Goal: Information Seeking & Learning: Learn about a topic

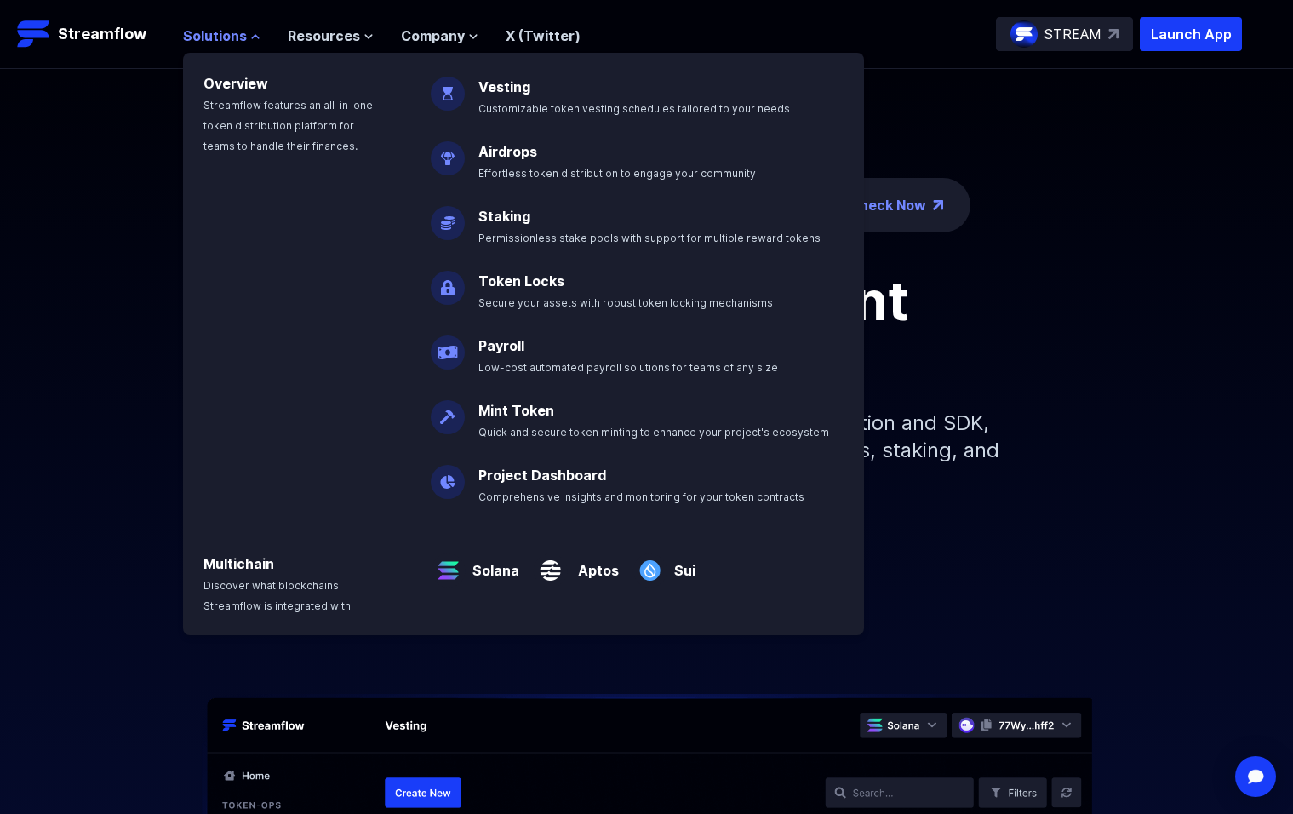
click at [254, 38] on icon at bounding box center [255, 37] width 10 height 10
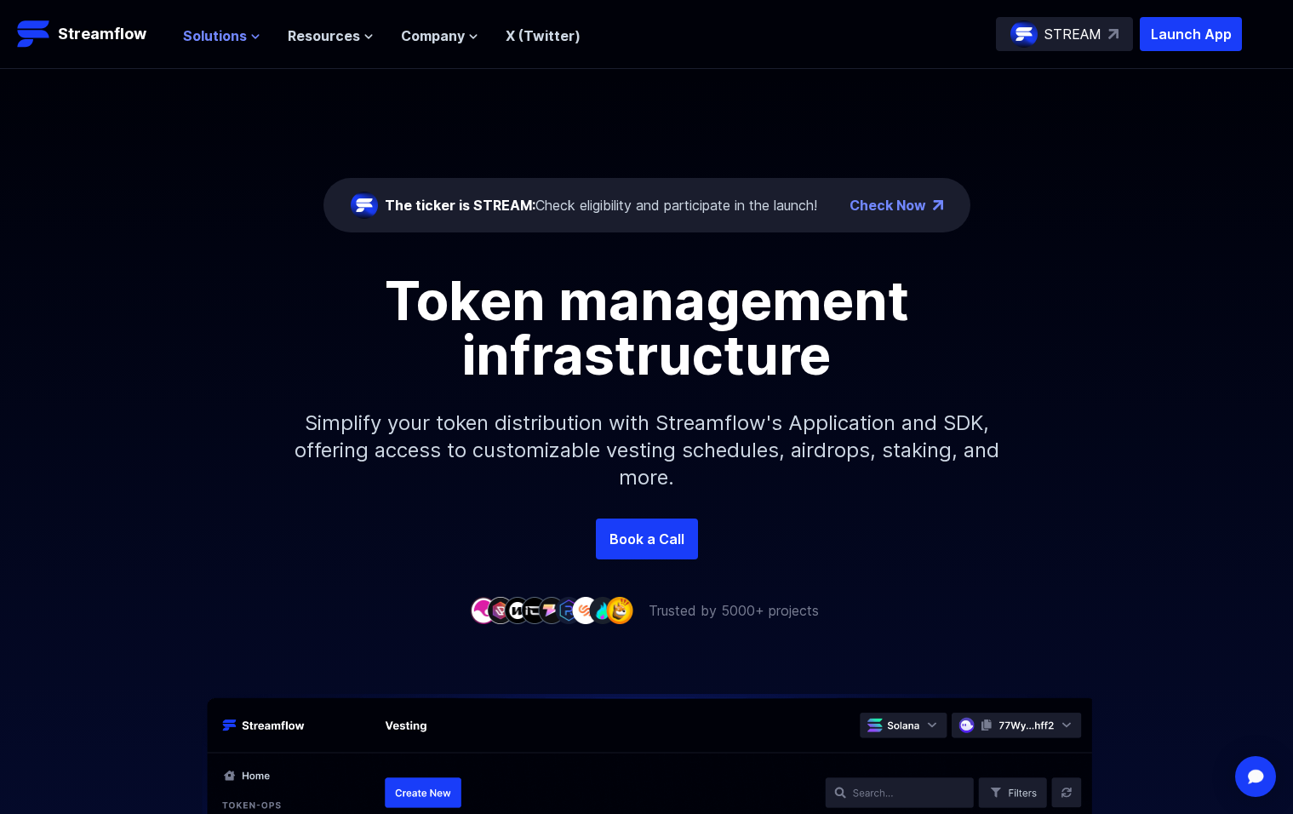
click at [254, 38] on icon at bounding box center [255, 37] width 10 height 10
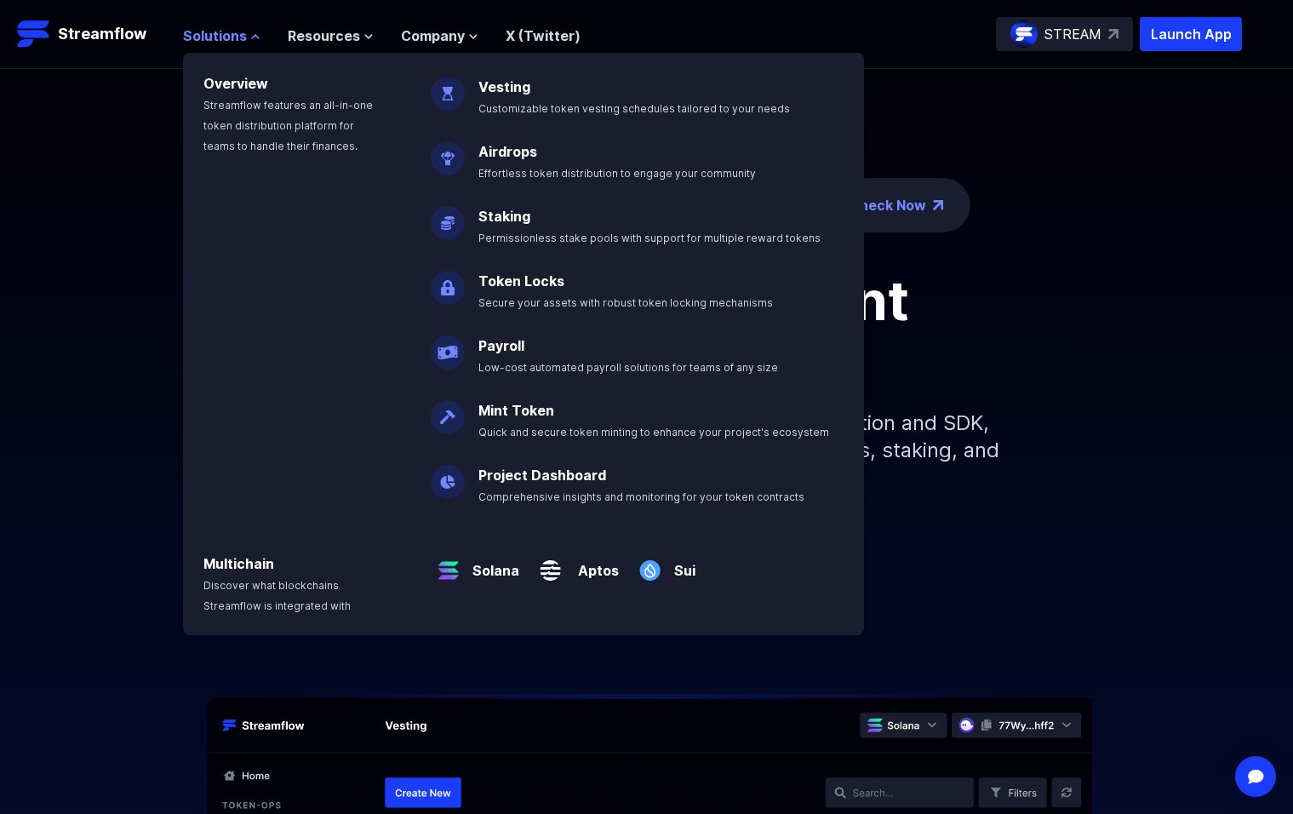
click at [254, 38] on icon at bounding box center [255, 37] width 10 height 10
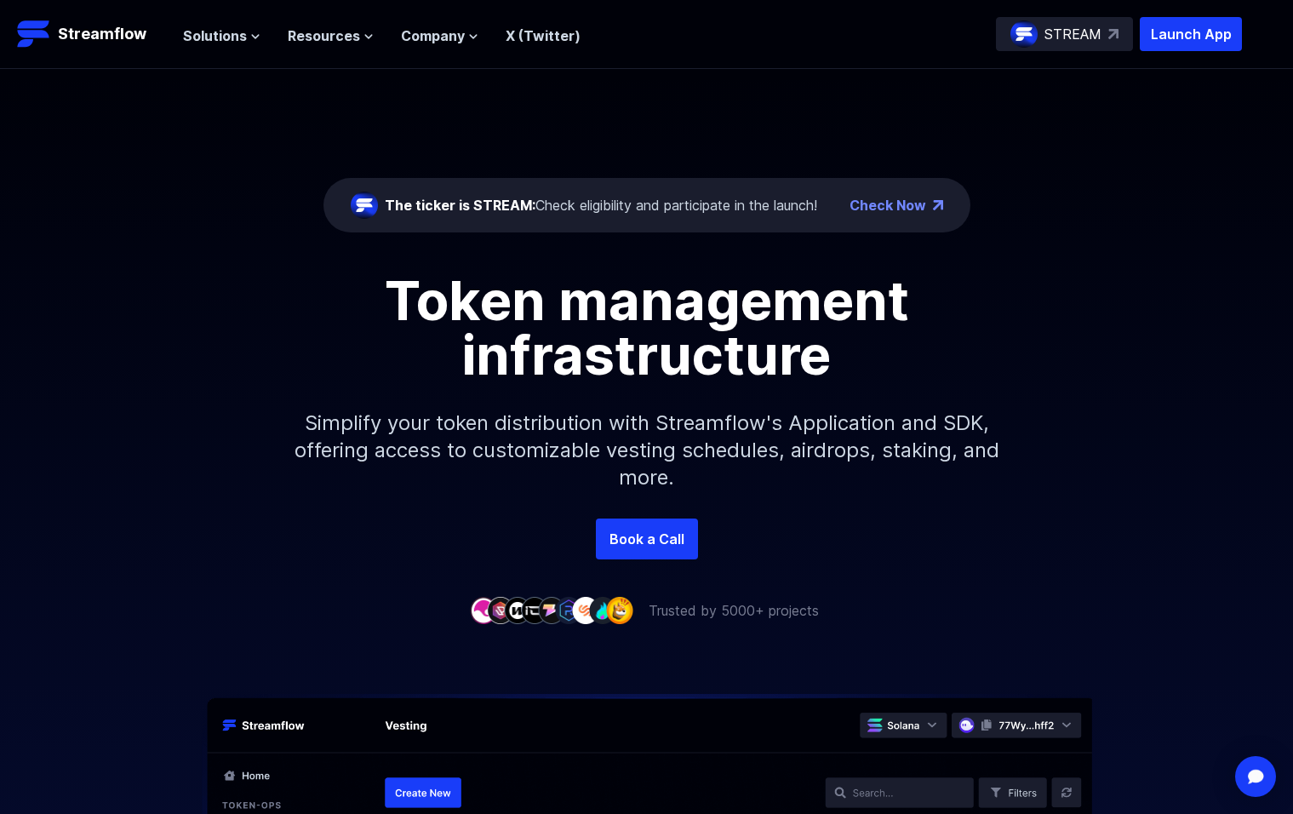
click at [1055, 42] on p "STREAM" at bounding box center [1073, 34] width 57 height 20
click at [255, 40] on icon at bounding box center [255, 37] width 10 height 10
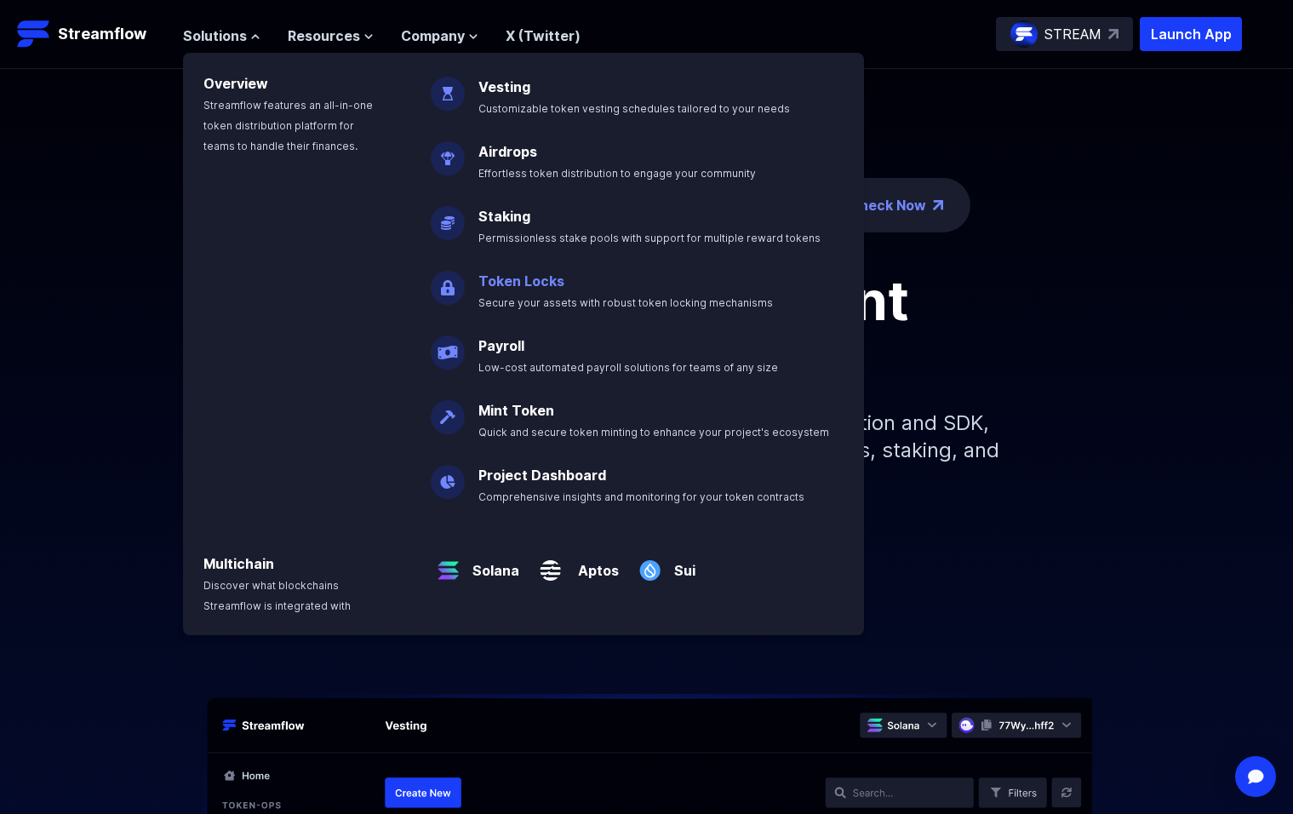
click at [529, 285] on link "Token Locks" at bounding box center [521, 280] width 86 height 17
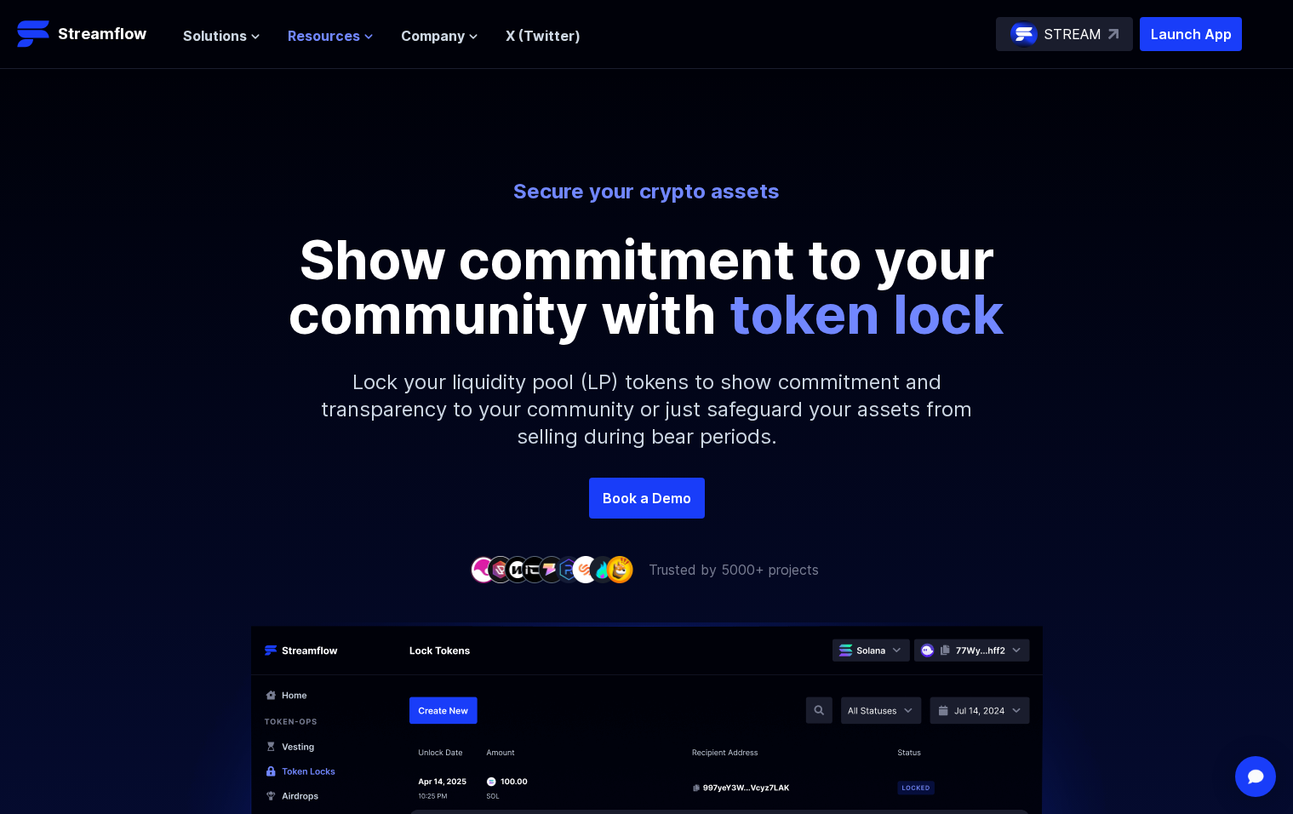
click at [324, 40] on span "Resources" at bounding box center [324, 36] width 72 height 20
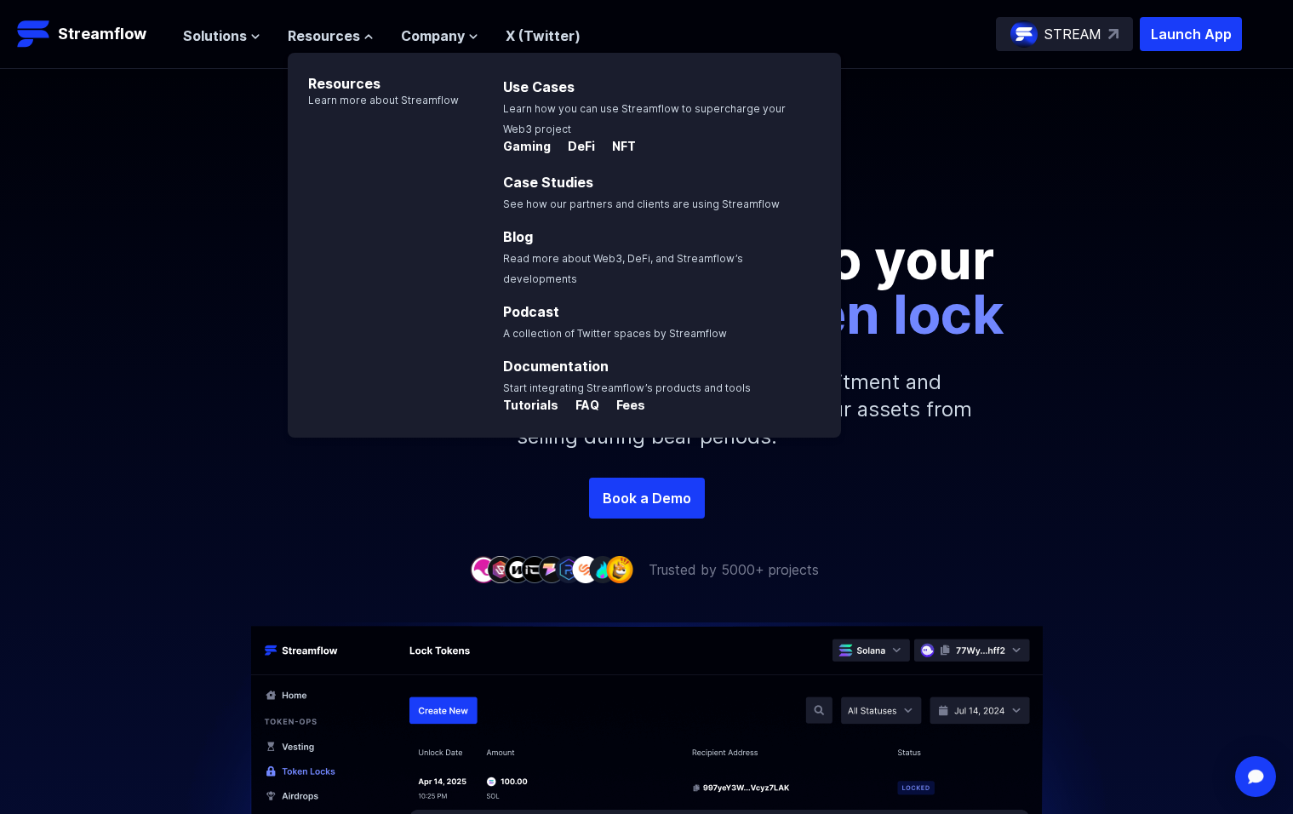
click at [336, 47] on div "Solutions Overview Streamflow features an all-in-one token distribution platfor…" at bounding box center [382, 34] width 398 height 34
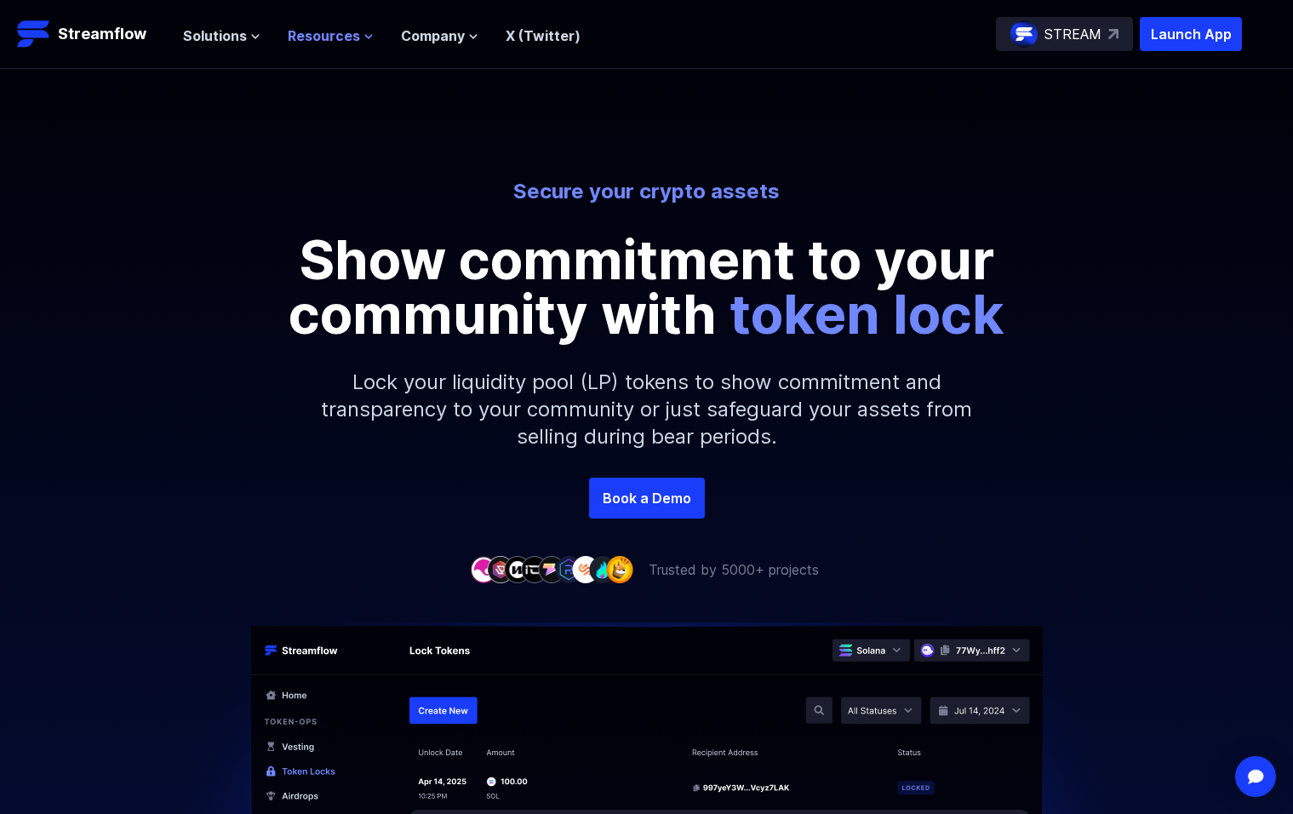
click at [342, 43] on span "Resources" at bounding box center [324, 36] width 72 height 20
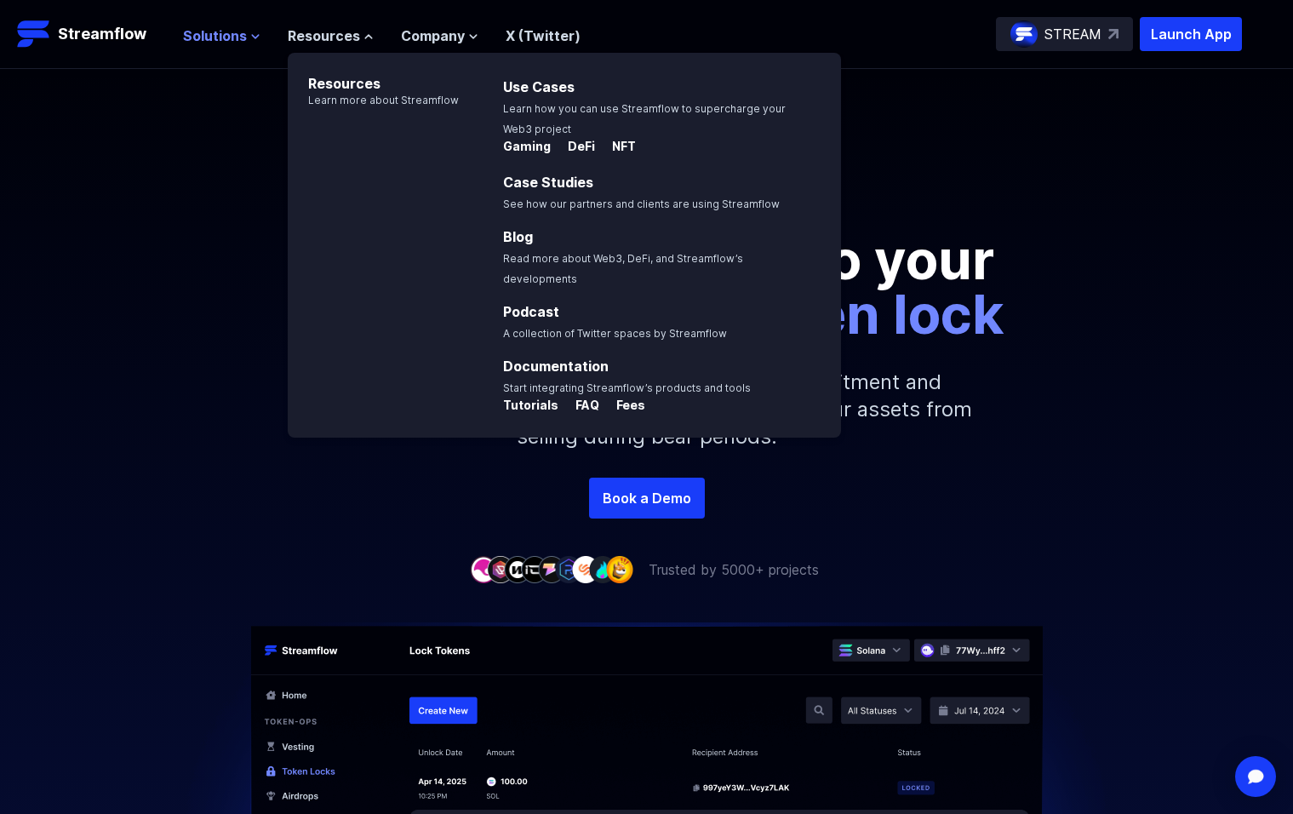
click at [234, 43] on span "Solutions" at bounding box center [215, 36] width 64 height 20
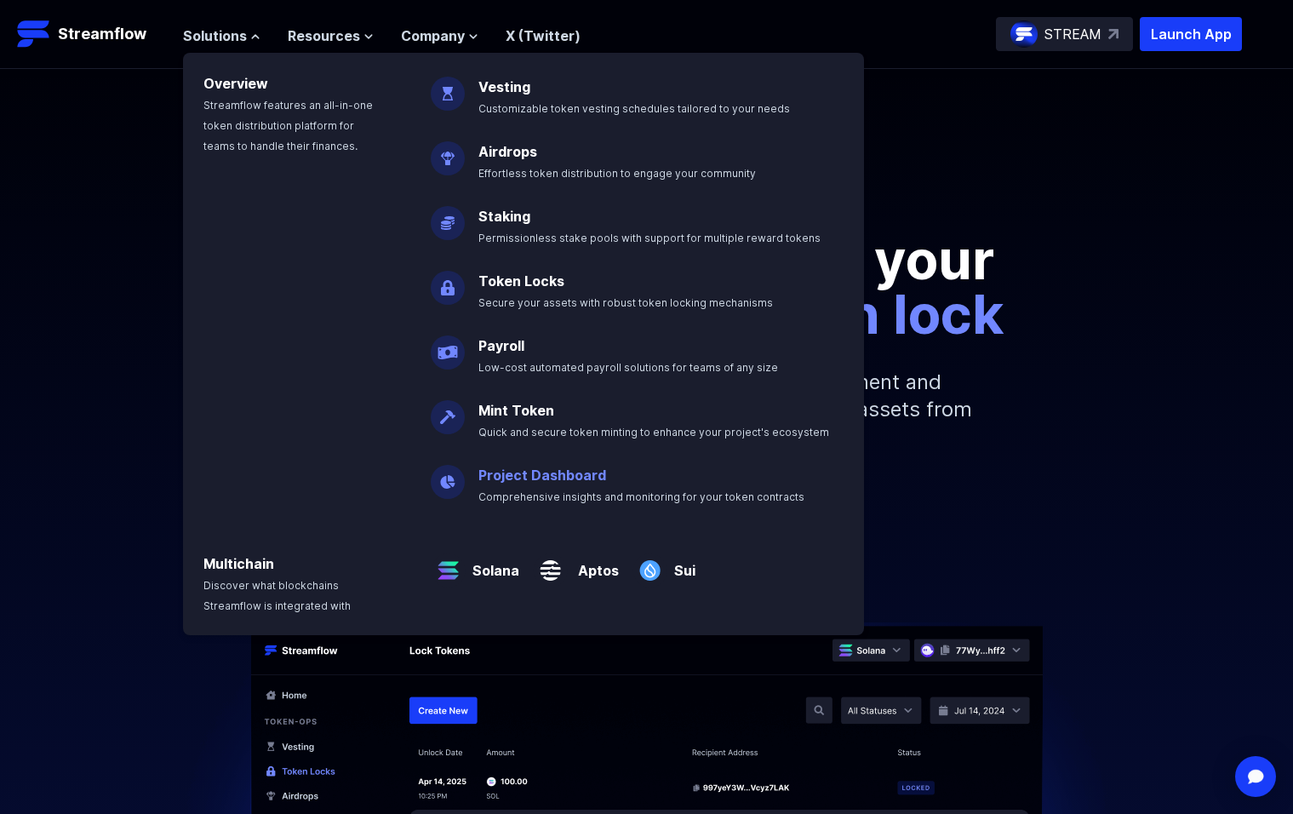
click at [550, 476] on link "Project Dashboard" at bounding box center [542, 475] width 128 height 17
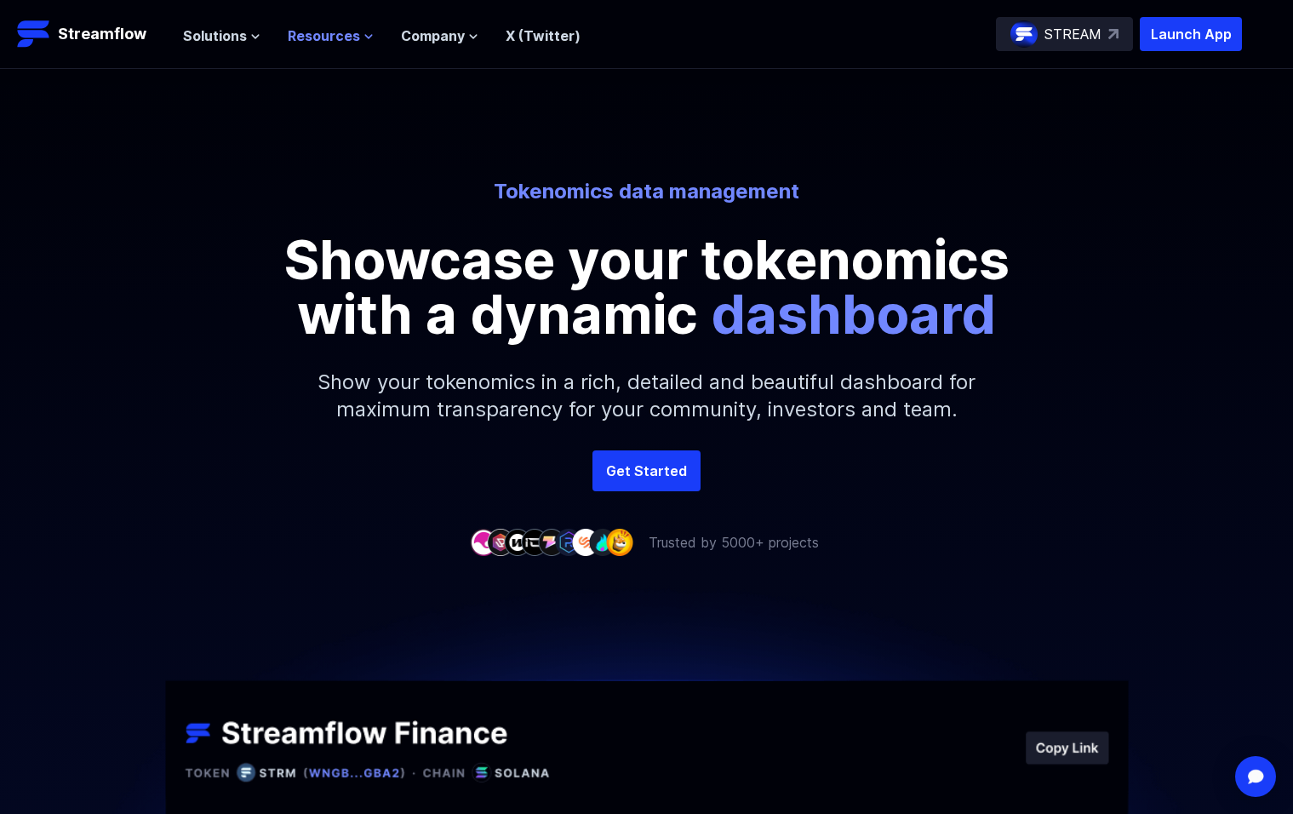
click at [324, 45] on span "Resources" at bounding box center [324, 36] width 72 height 20
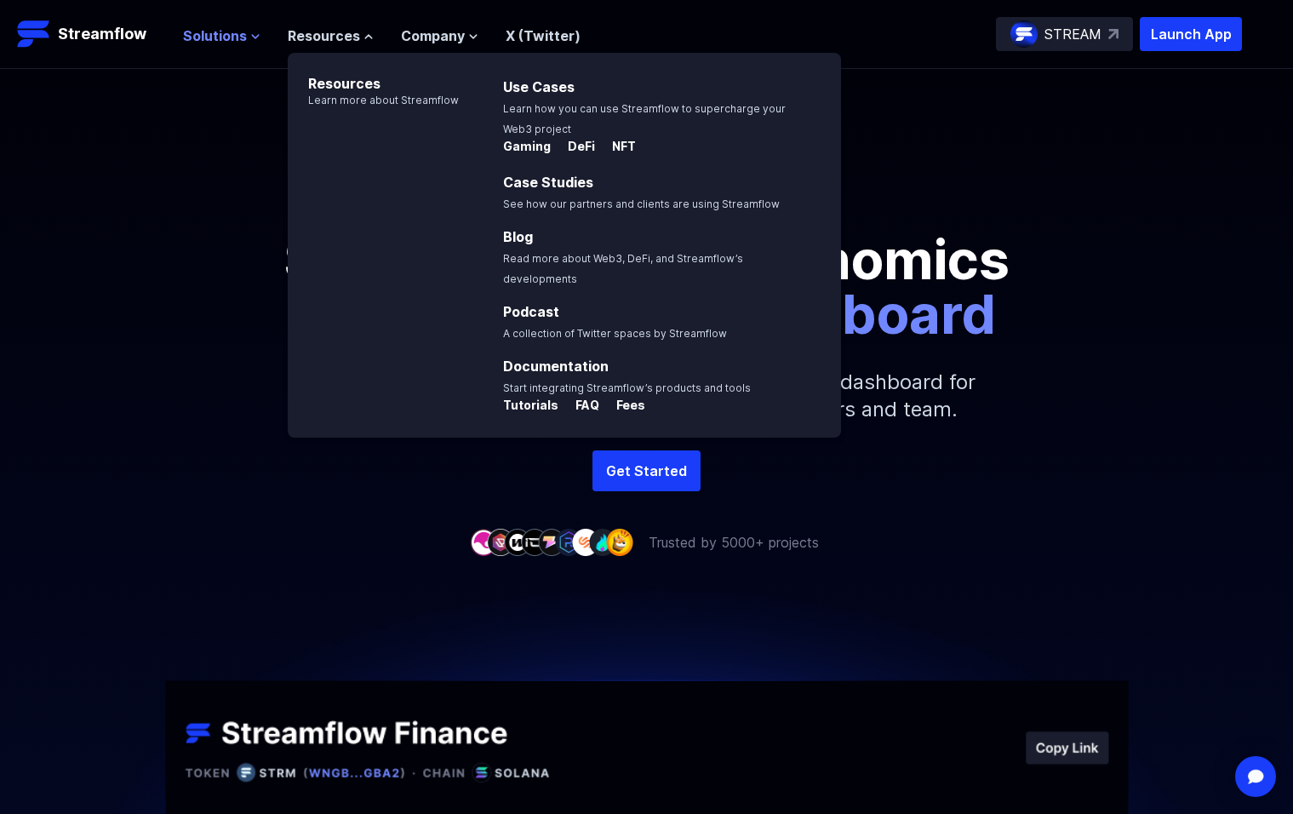
click at [231, 26] on span "Solutions" at bounding box center [215, 36] width 64 height 20
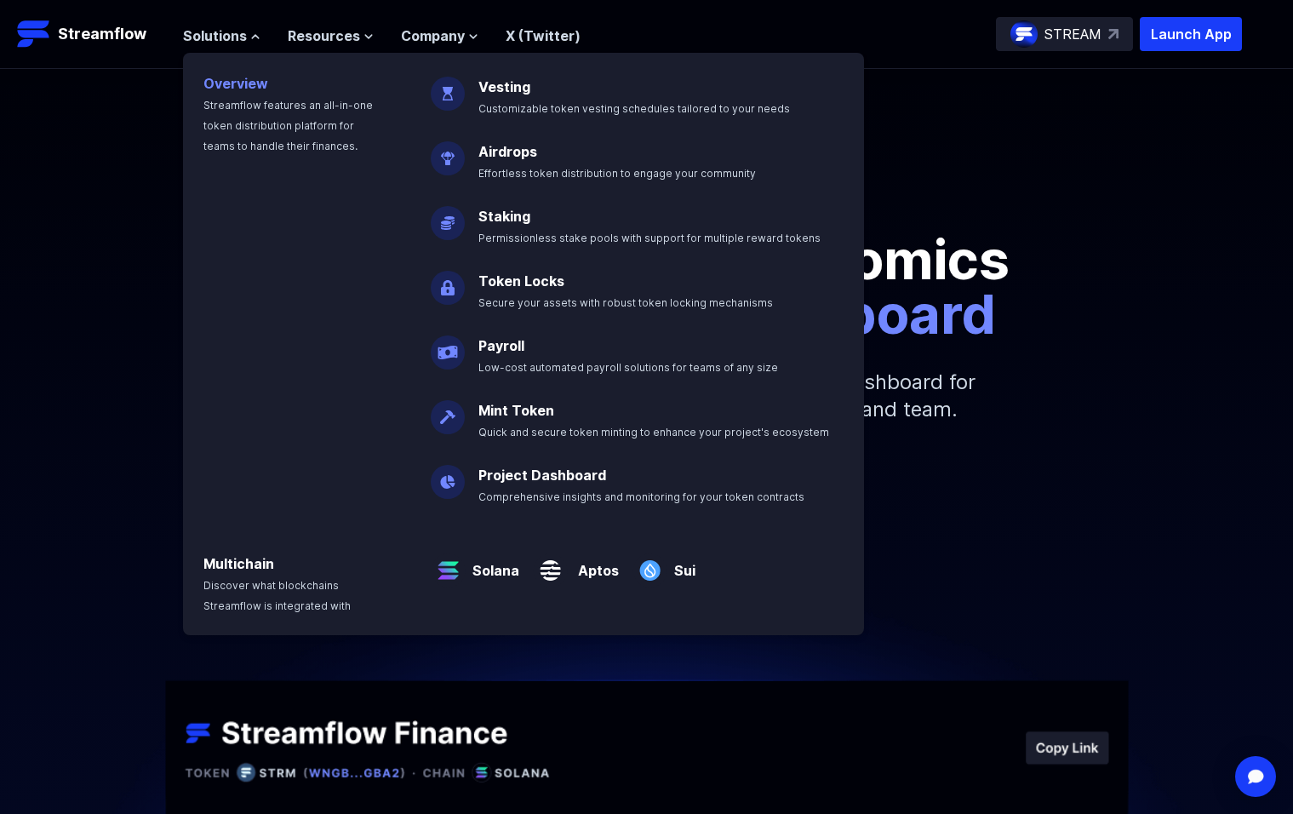
click at [251, 81] on link "Overview" at bounding box center [235, 83] width 65 height 17
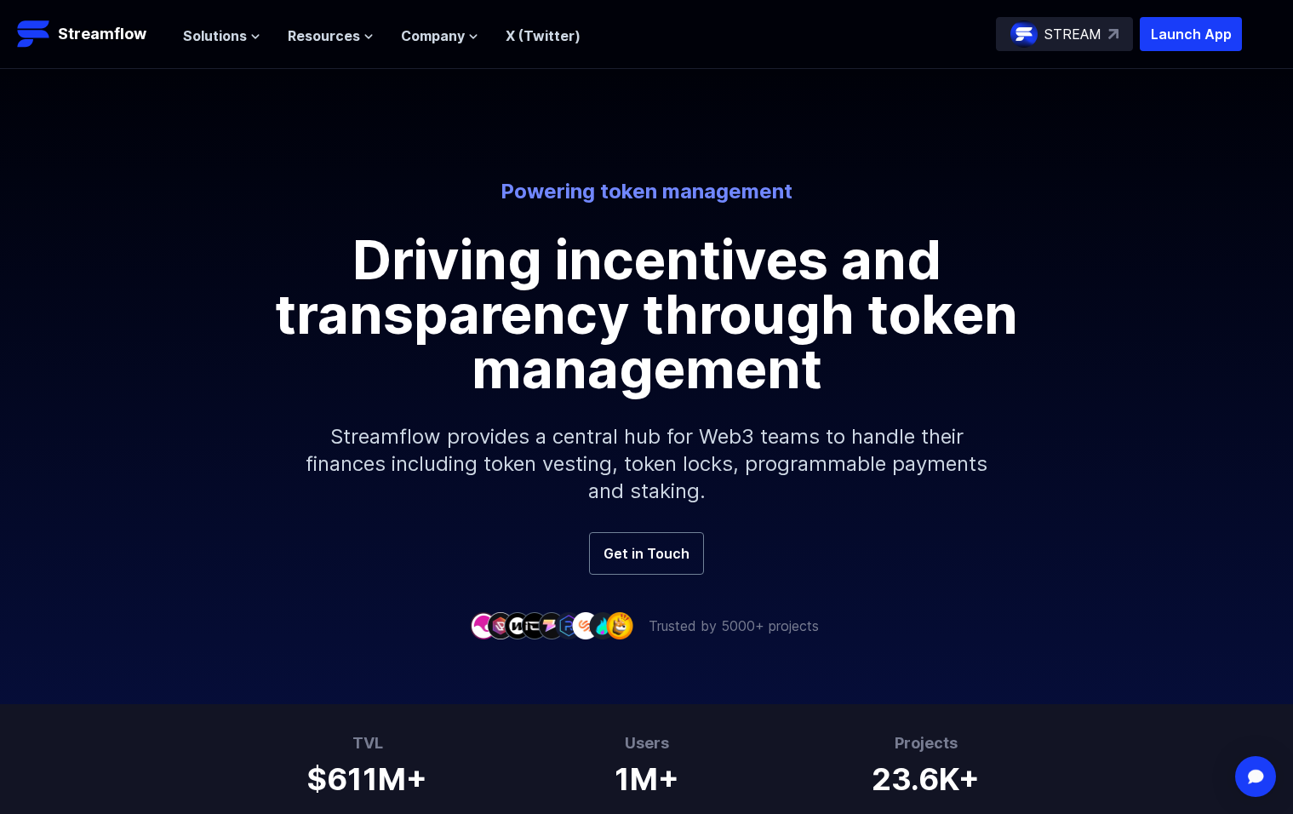
click at [306, 24] on nav "Solutions Overview Streamflow features an all-in-one token distribution platfor…" at bounding box center [382, 34] width 398 height 23
click at [311, 30] on span "Resources" at bounding box center [324, 36] width 72 height 20
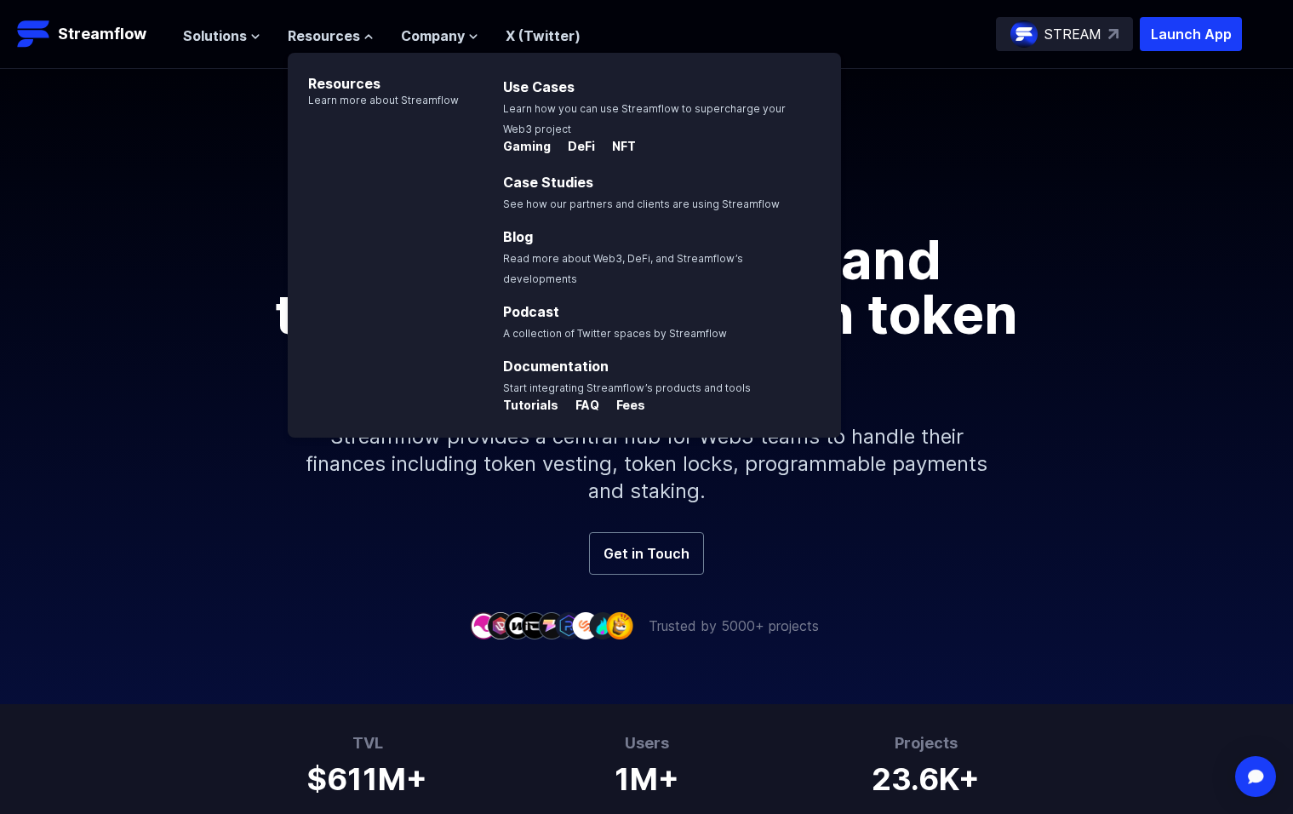
click at [559, 30] on link "X (Twitter)" at bounding box center [543, 35] width 75 height 17
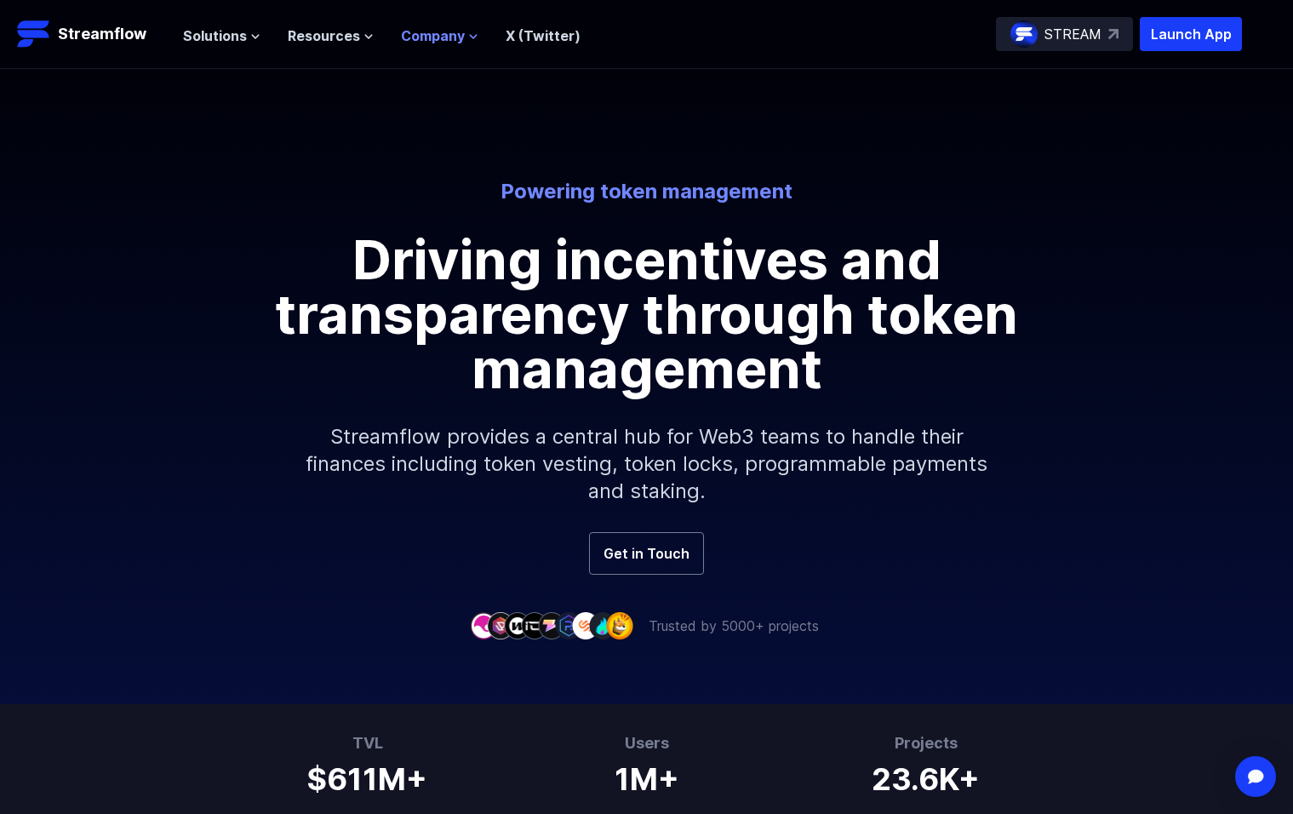
click at [424, 37] on span "Company" at bounding box center [433, 36] width 64 height 20
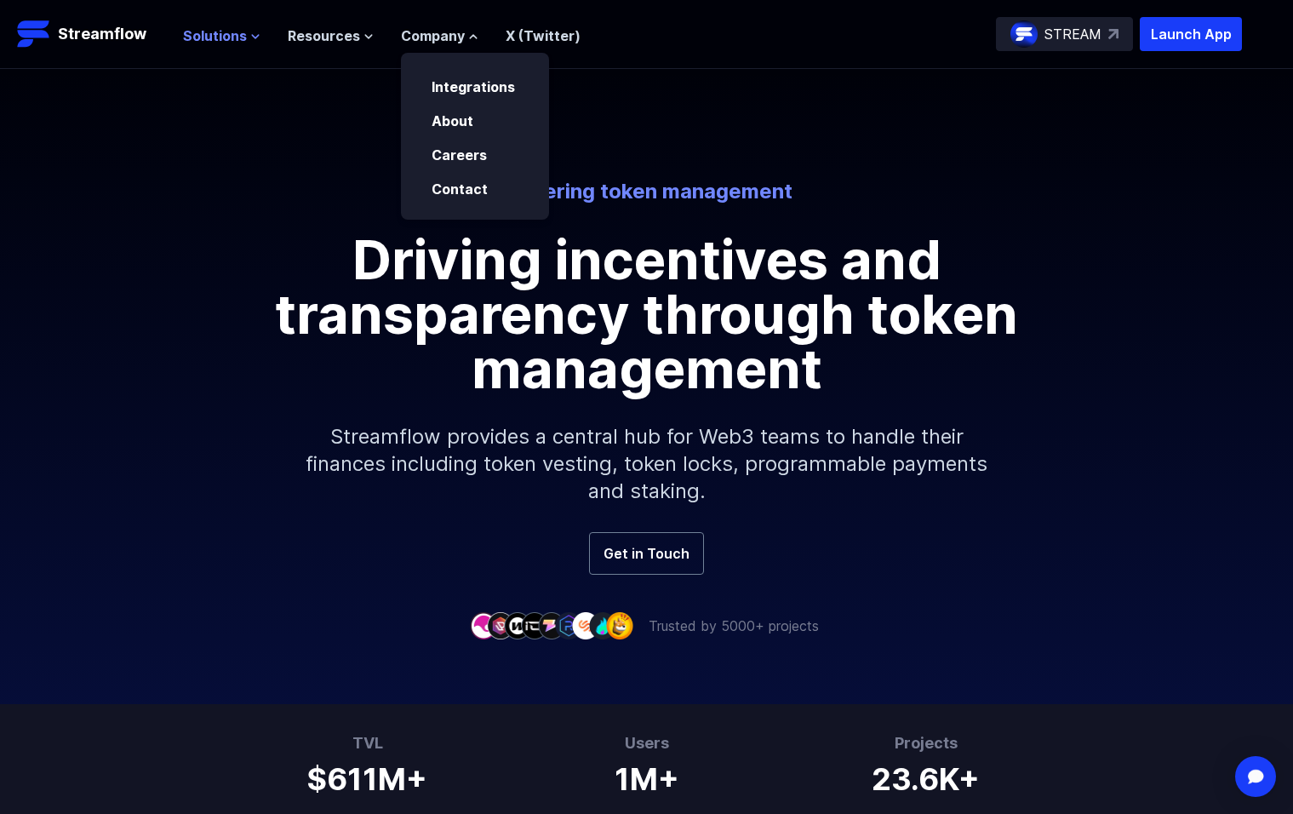
click at [199, 35] on span "Solutions" at bounding box center [215, 36] width 64 height 20
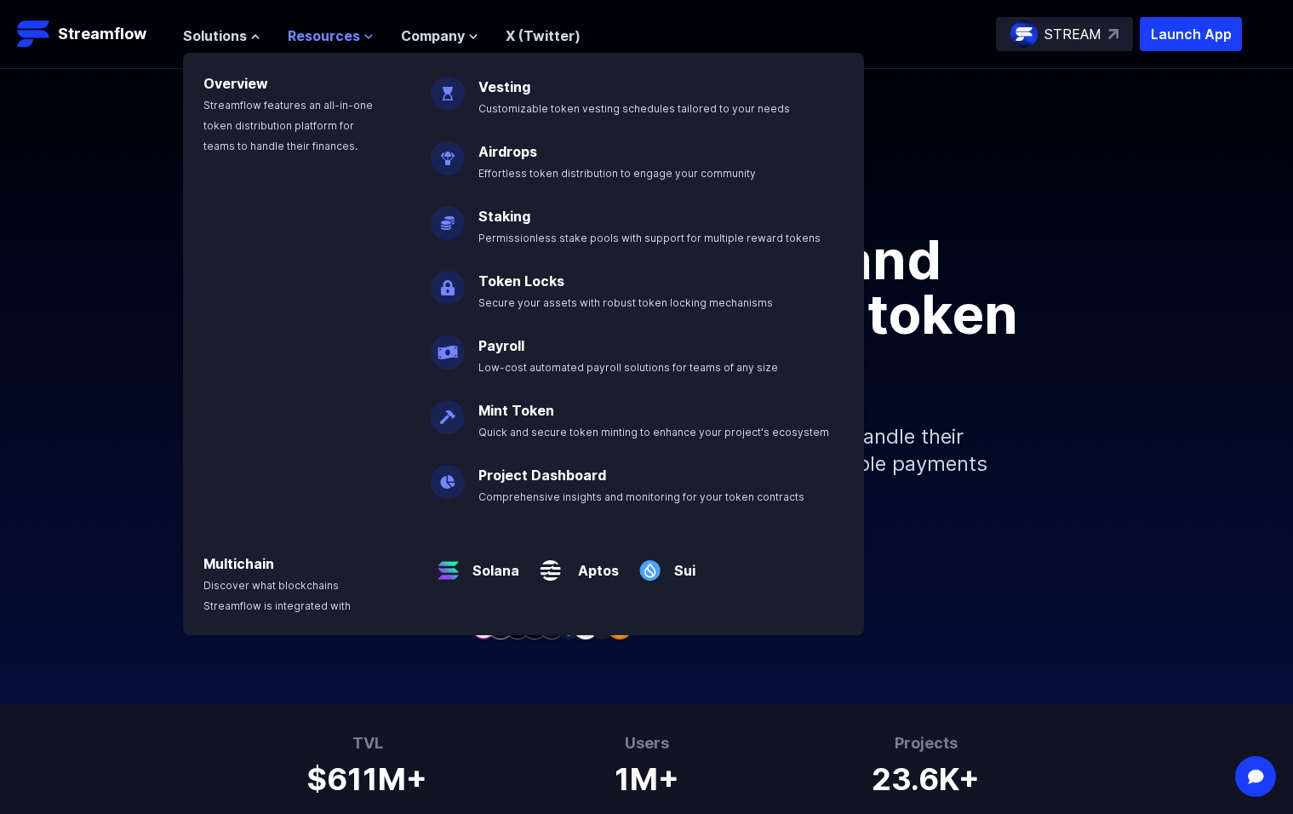
click at [345, 33] on span "Resources" at bounding box center [324, 36] width 72 height 20
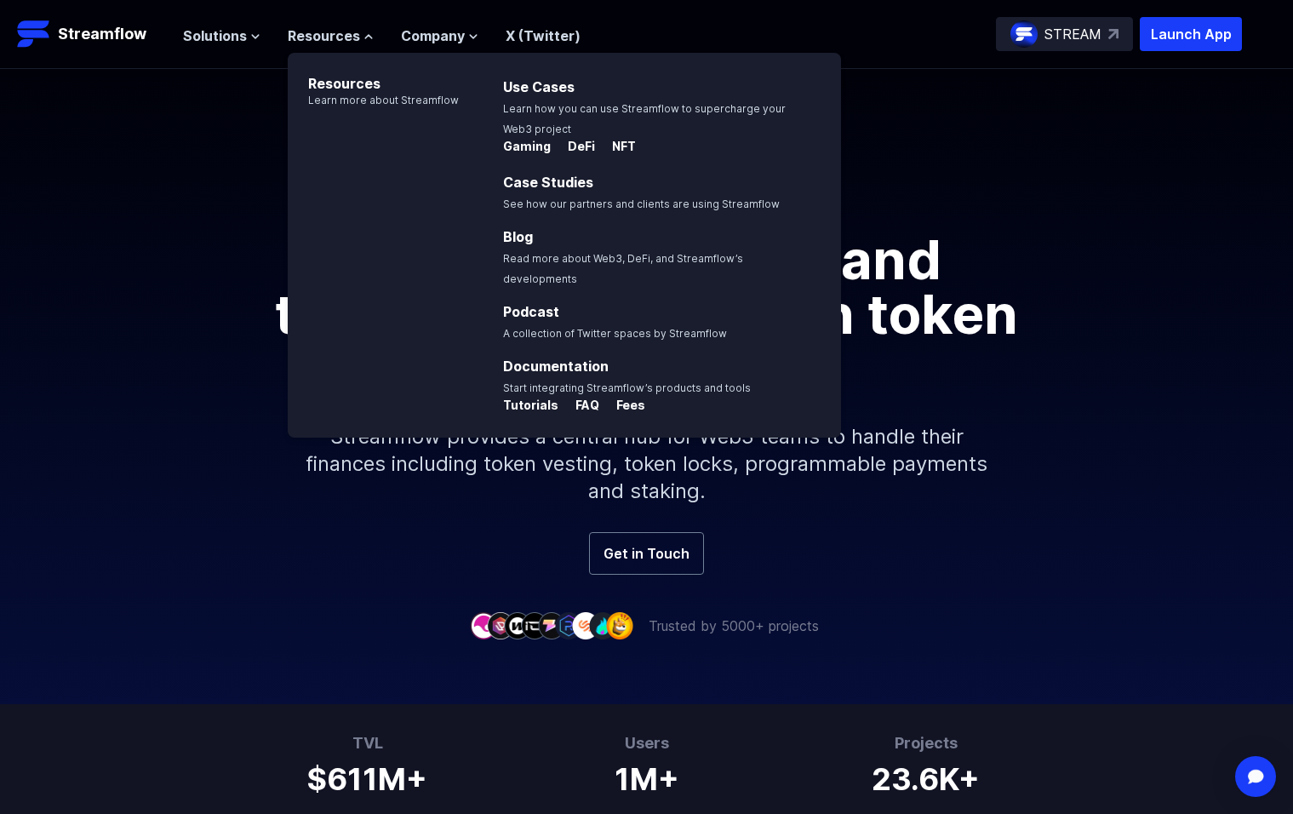
click at [209, 489] on div "Powering token management Driving incentives and transparency through token man…" at bounding box center [646, 355] width 1293 height 354
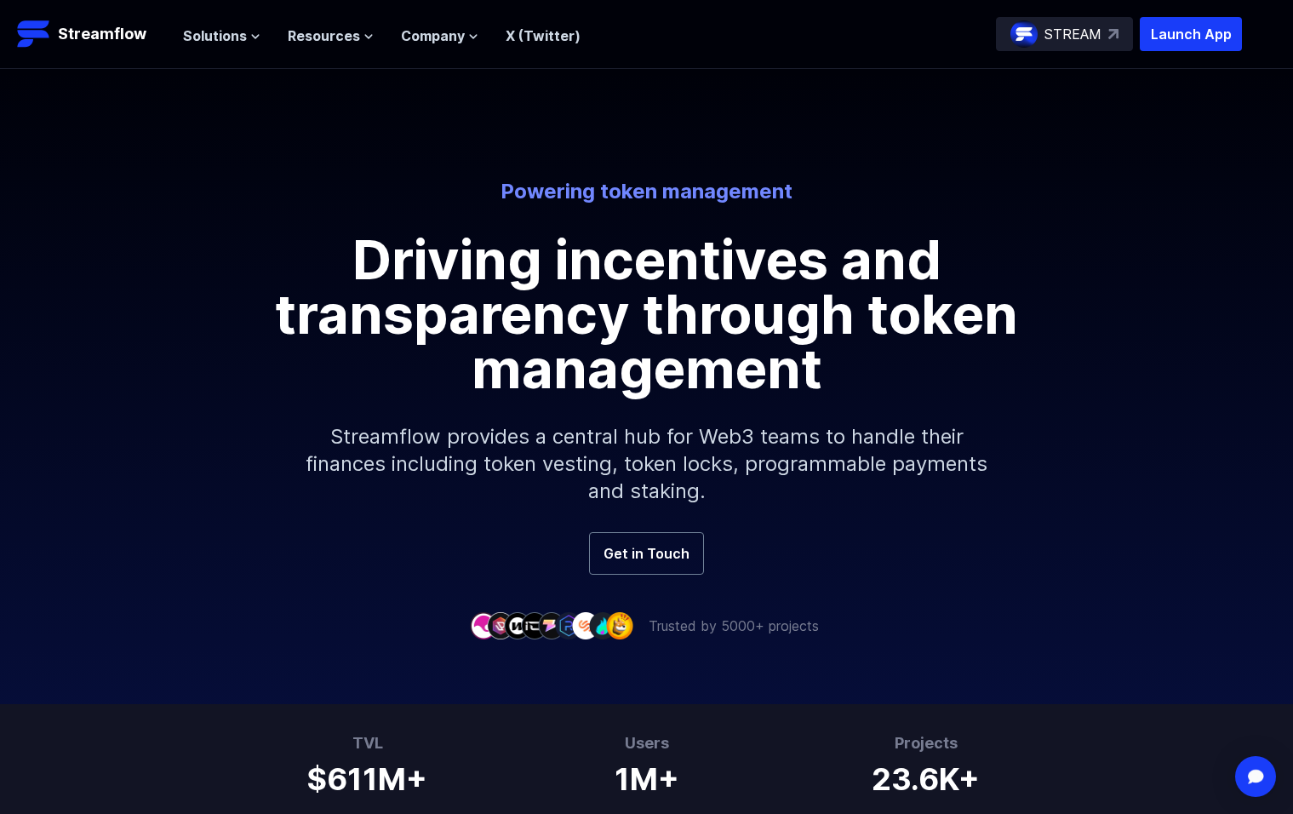
click at [1089, 31] on p "STREAM" at bounding box center [1073, 34] width 57 height 20
click at [143, 34] on p "Streamflow" at bounding box center [102, 34] width 89 height 24
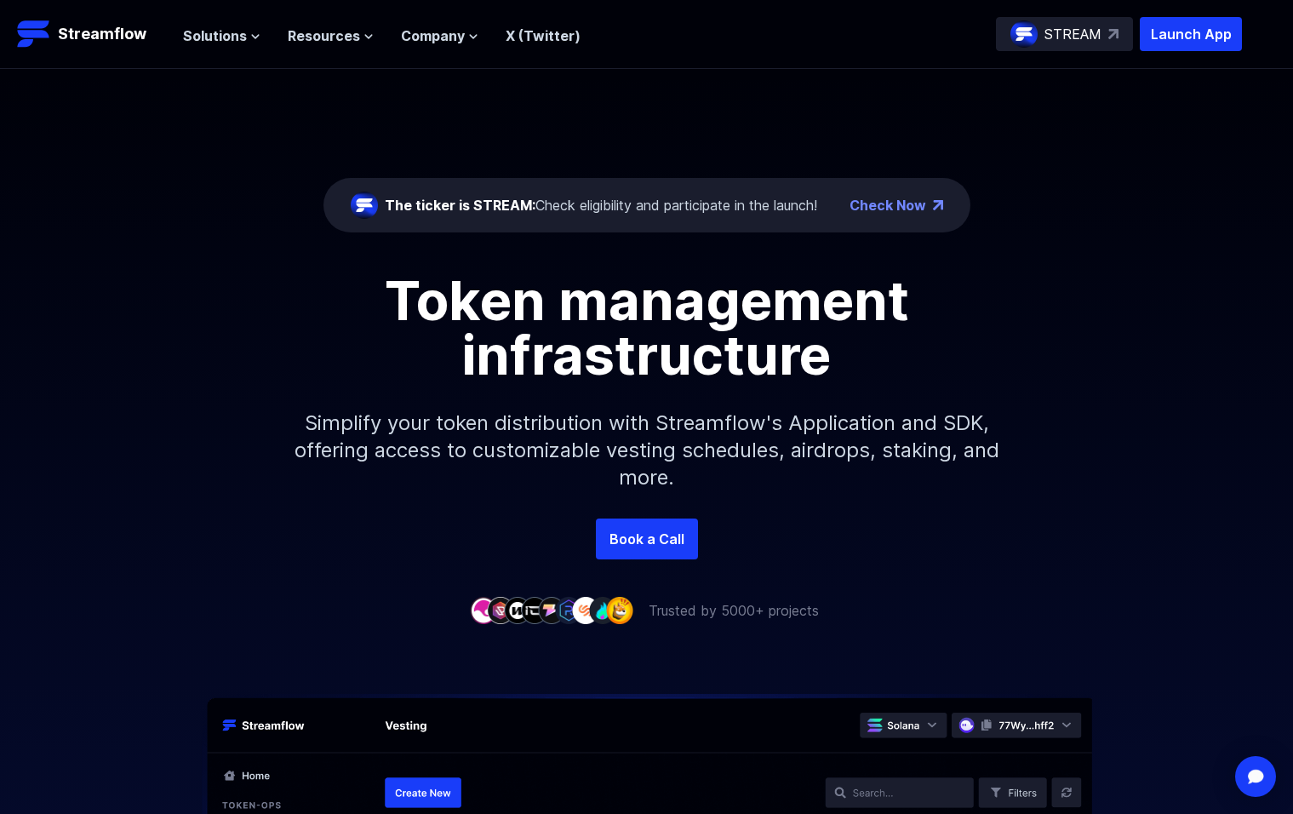
click at [673, 208] on div "The ticker is STREAM: Check eligibility and participate in the launch!" at bounding box center [601, 205] width 433 height 20
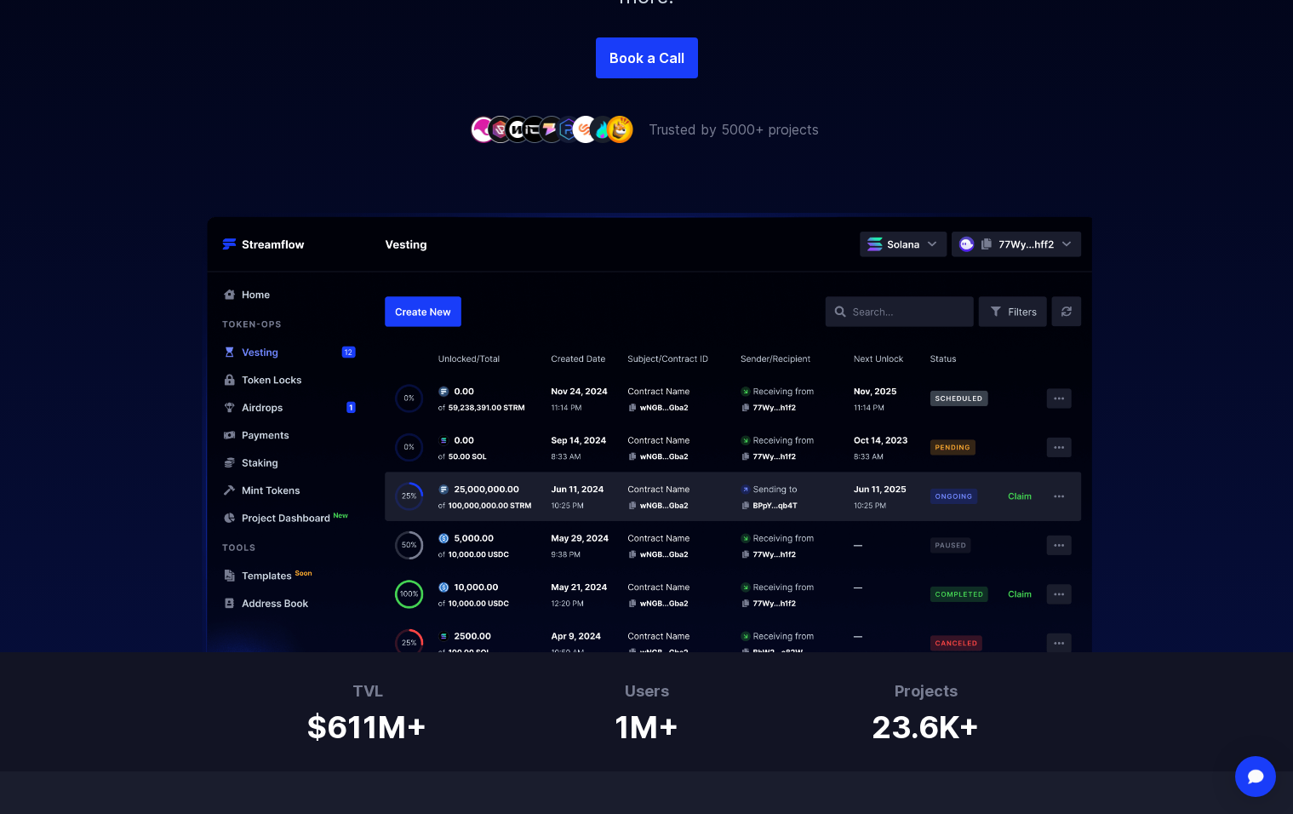
scroll to position [255, 0]
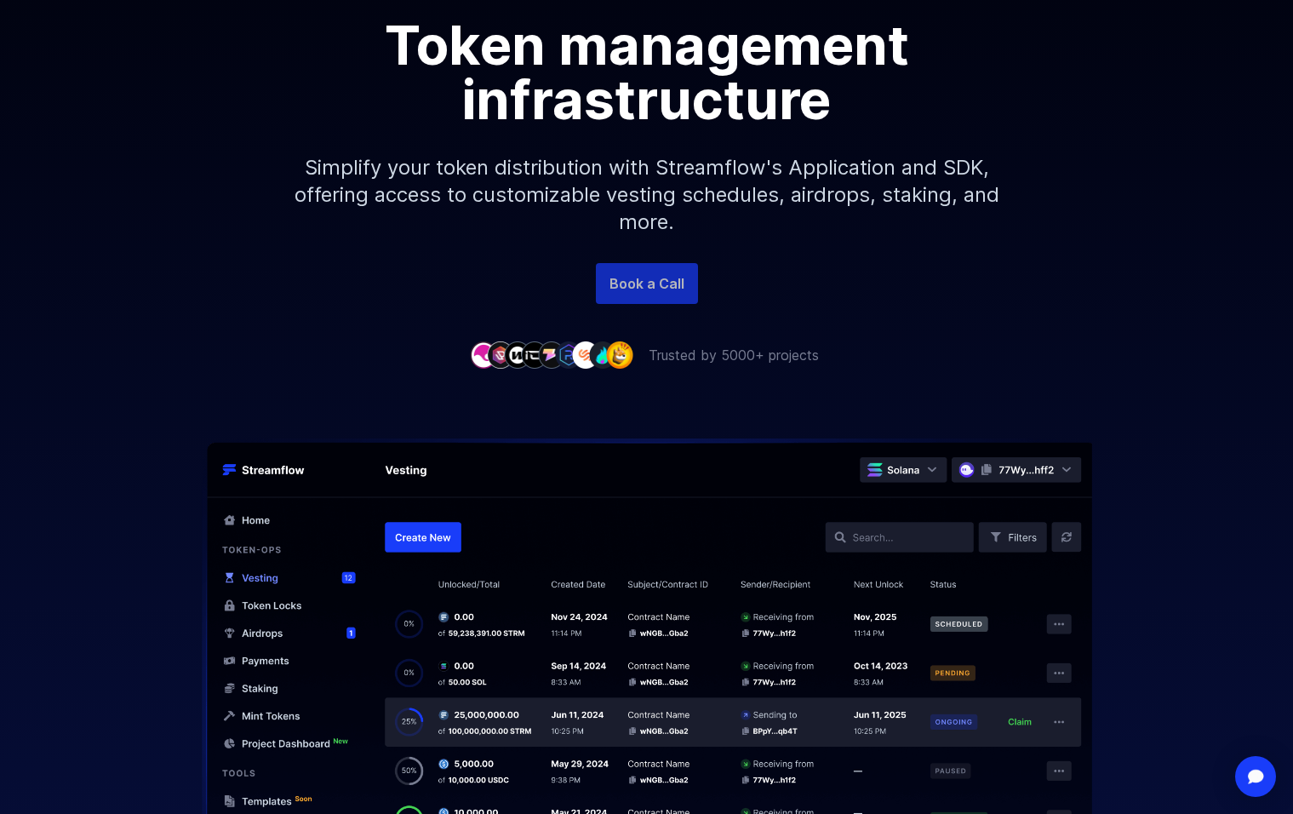
click at [633, 284] on link "Book a Call" at bounding box center [647, 283] width 102 height 41
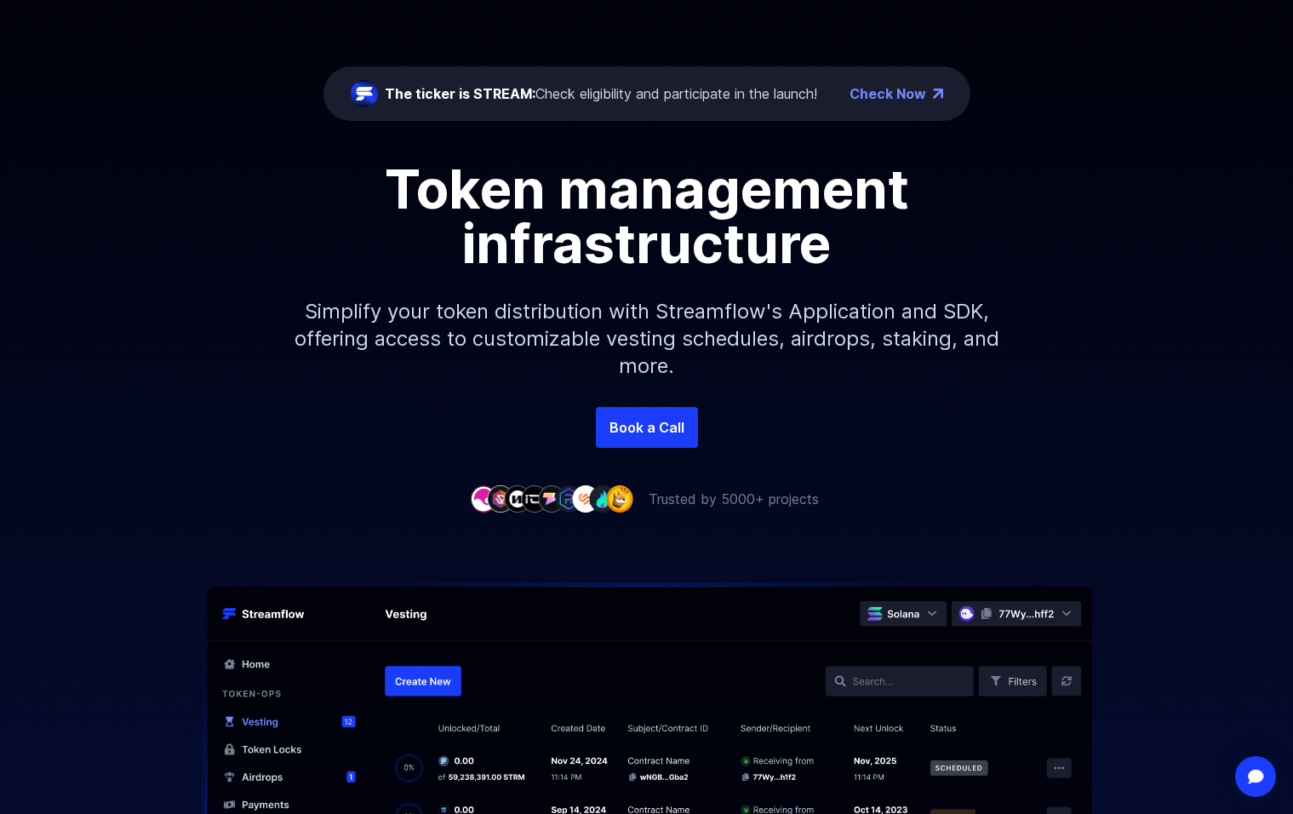
scroll to position [0, 0]
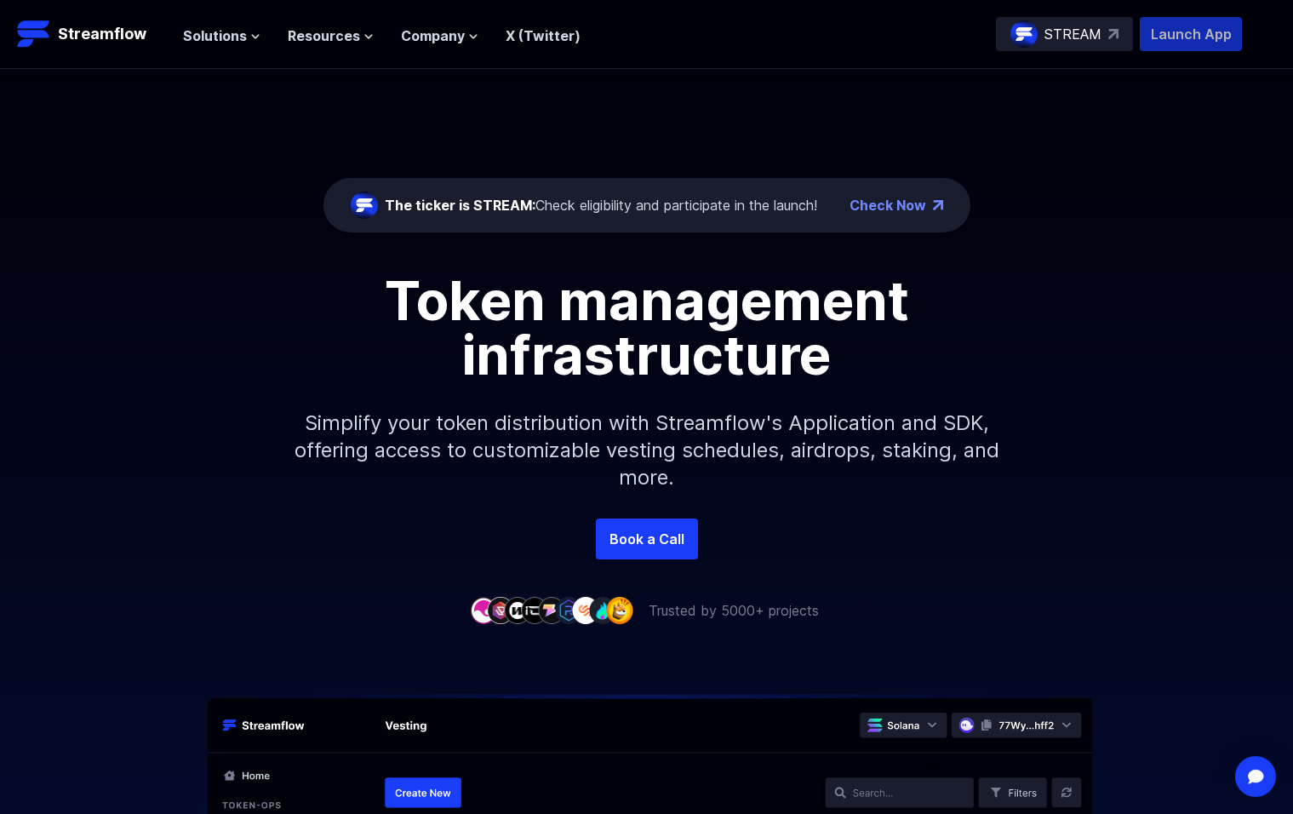
click at [1150, 32] on p "Launch App" at bounding box center [1191, 34] width 102 height 34
